Goal: Browse casually

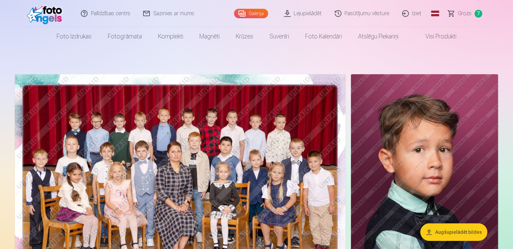
click at [309, 10] on link "Lejupielādēt" at bounding box center [303, 13] width 51 height 27
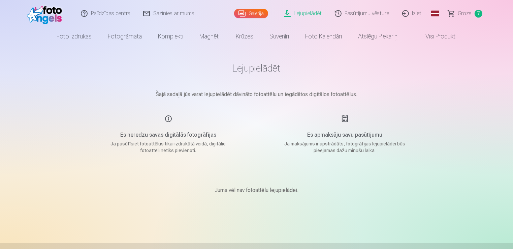
click at [462, 14] on span "Grozs" at bounding box center [465, 13] width 14 height 8
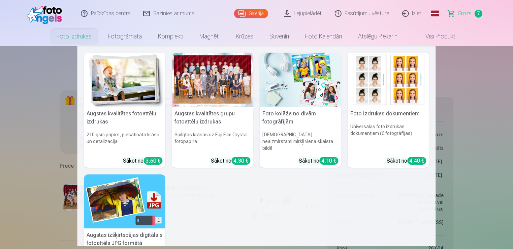
click at [78, 36] on link "Foto izdrukas" at bounding box center [74, 36] width 51 height 19
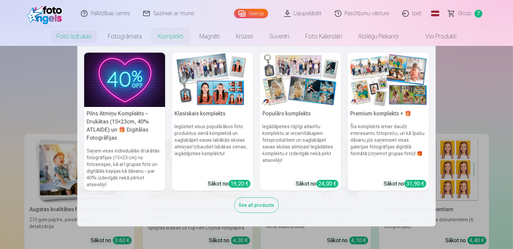
click at [167, 36] on link "Komplekti" at bounding box center [170, 36] width 41 height 19
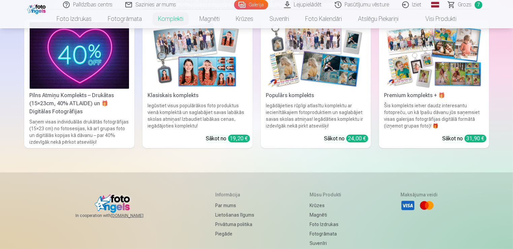
scroll to position [34, 0]
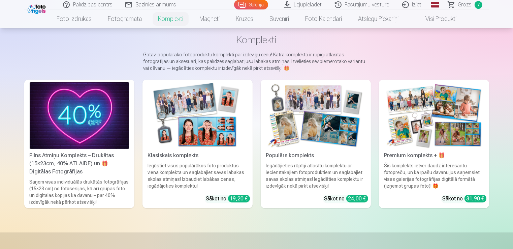
click at [314, 130] on img at bounding box center [315, 115] width 99 height 66
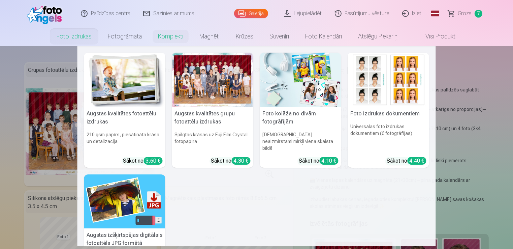
click at [76, 40] on link "Foto izdrukas" at bounding box center [74, 36] width 51 height 19
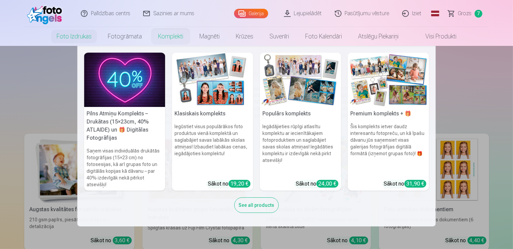
click at [175, 37] on link "Komplekti" at bounding box center [170, 36] width 41 height 19
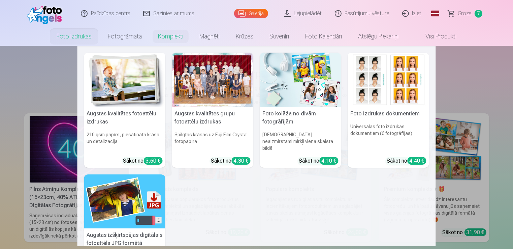
click at [65, 36] on link "Foto izdrukas" at bounding box center [74, 36] width 51 height 19
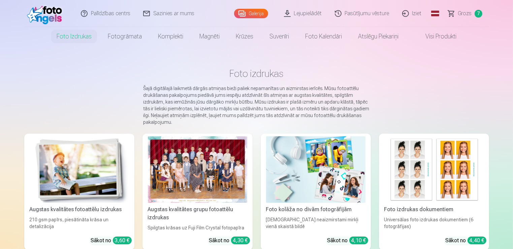
click at [249, 11] on link "Galerija" at bounding box center [251, 13] width 34 height 9
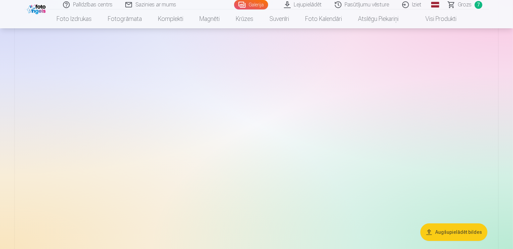
scroll to position [2224, 0]
